Goal: Task Accomplishment & Management: Manage account settings

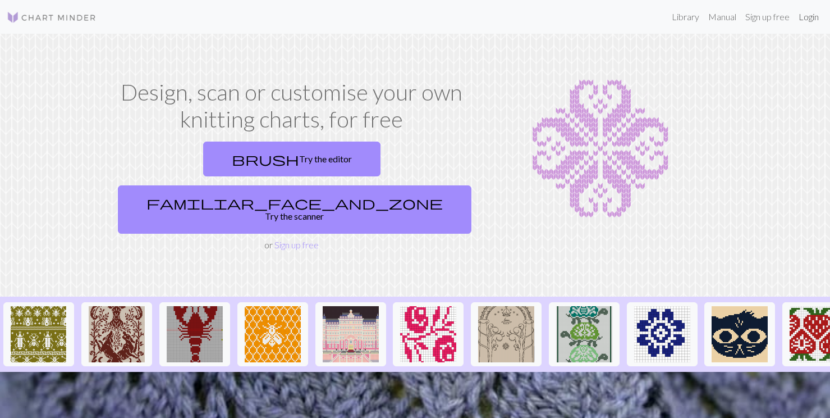
click at [814, 18] on link "Login" at bounding box center [808, 17] width 29 height 22
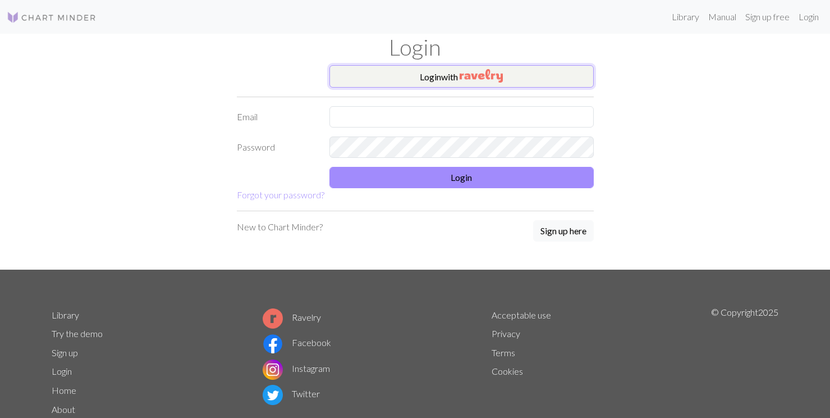
click at [481, 76] on img "button" at bounding box center [481, 75] width 43 height 13
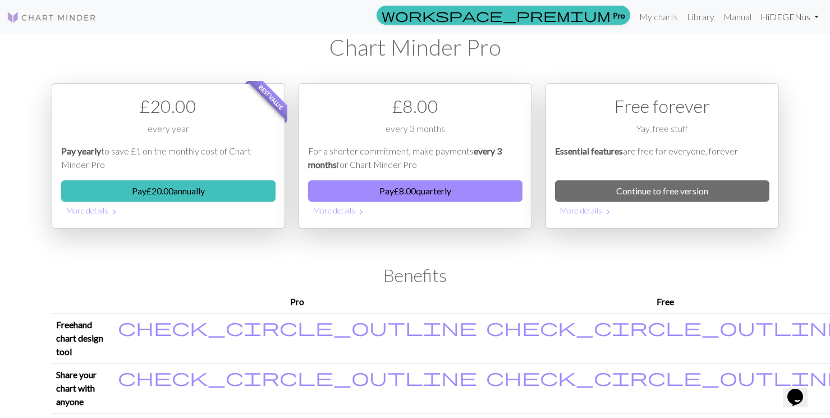
click at [786, 17] on link "Hi DEGENus" at bounding box center [789, 17] width 67 height 22
click at [763, 74] on link "Logout" at bounding box center [760, 84] width 36 height 22
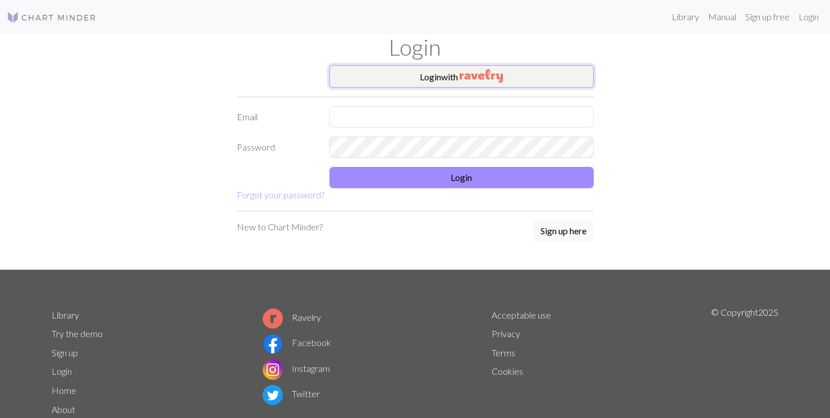
click at [515, 66] on button "Login with" at bounding box center [462, 76] width 264 height 22
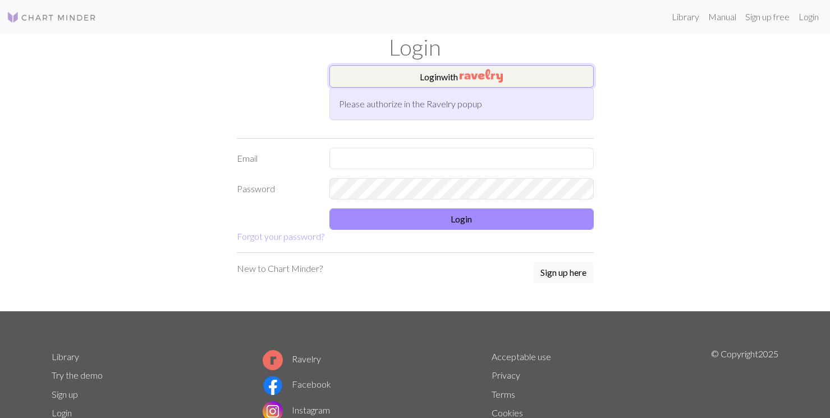
click at [476, 78] on img "button" at bounding box center [481, 75] width 43 height 13
